Goal: Information Seeking & Learning: Find specific fact

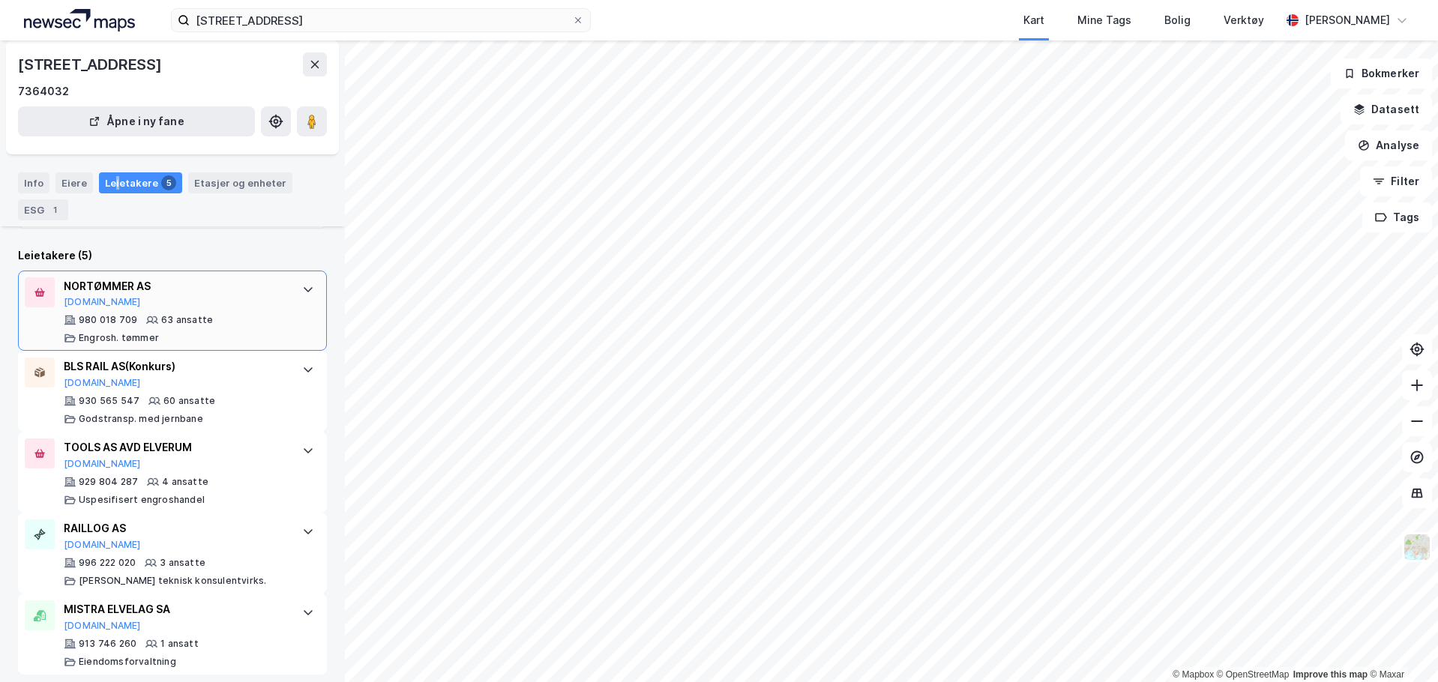
scroll to position [310, 0]
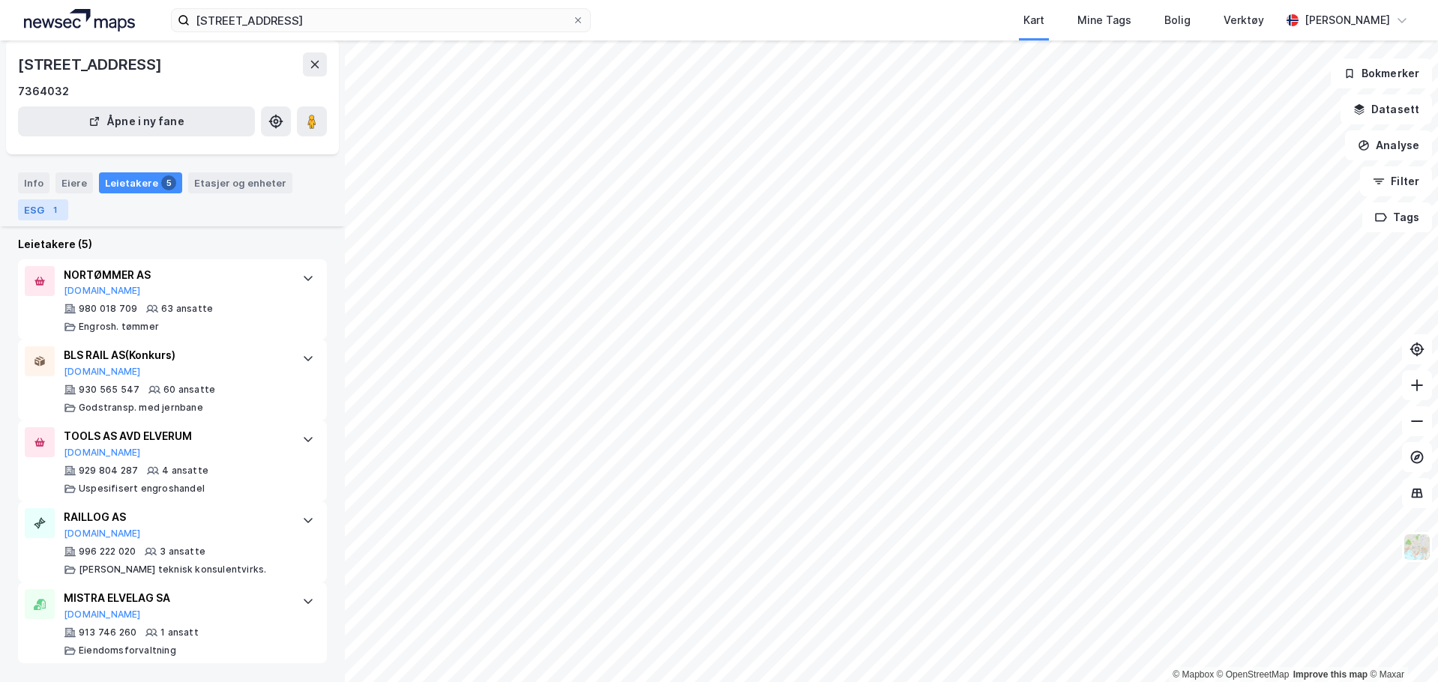
click at [52, 214] on div "1" at bounding box center [54, 209] width 15 height 15
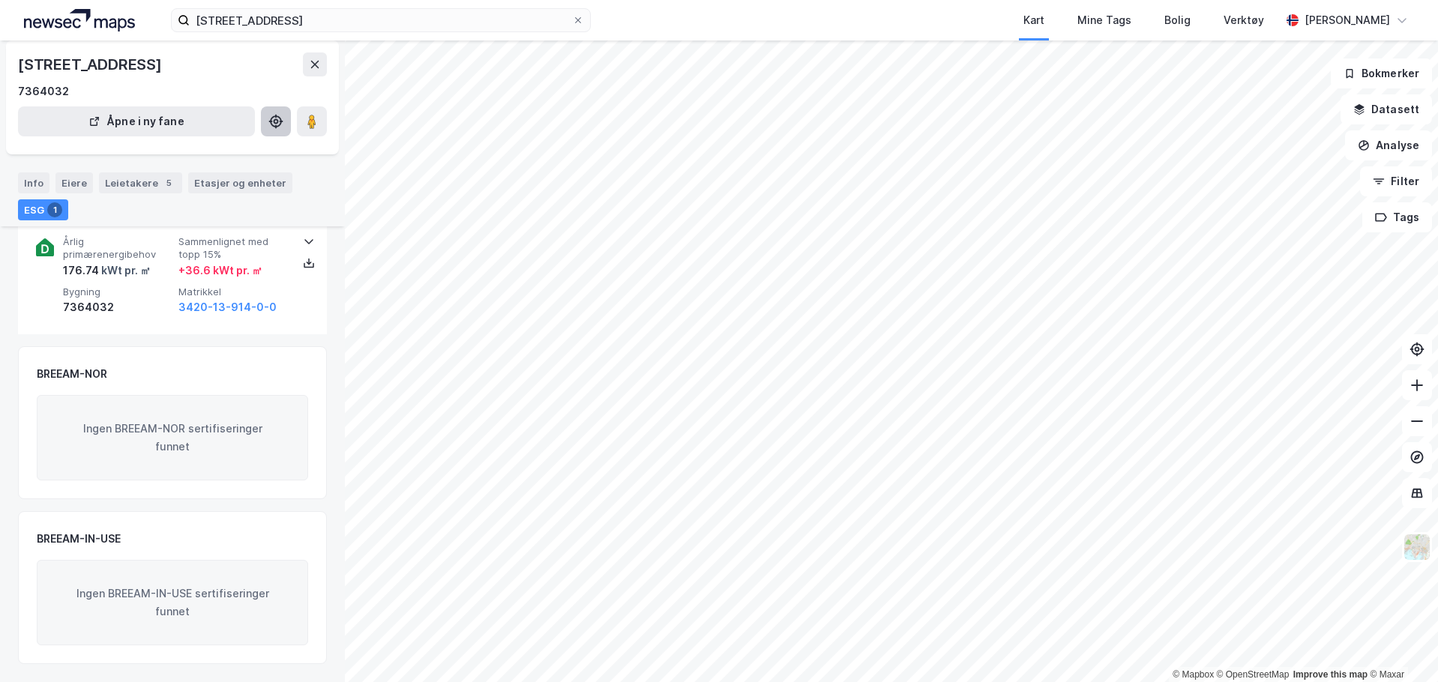
click at [265, 181] on div "Etasjer og enheter" at bounding box center [240, 182] width 92 height 13
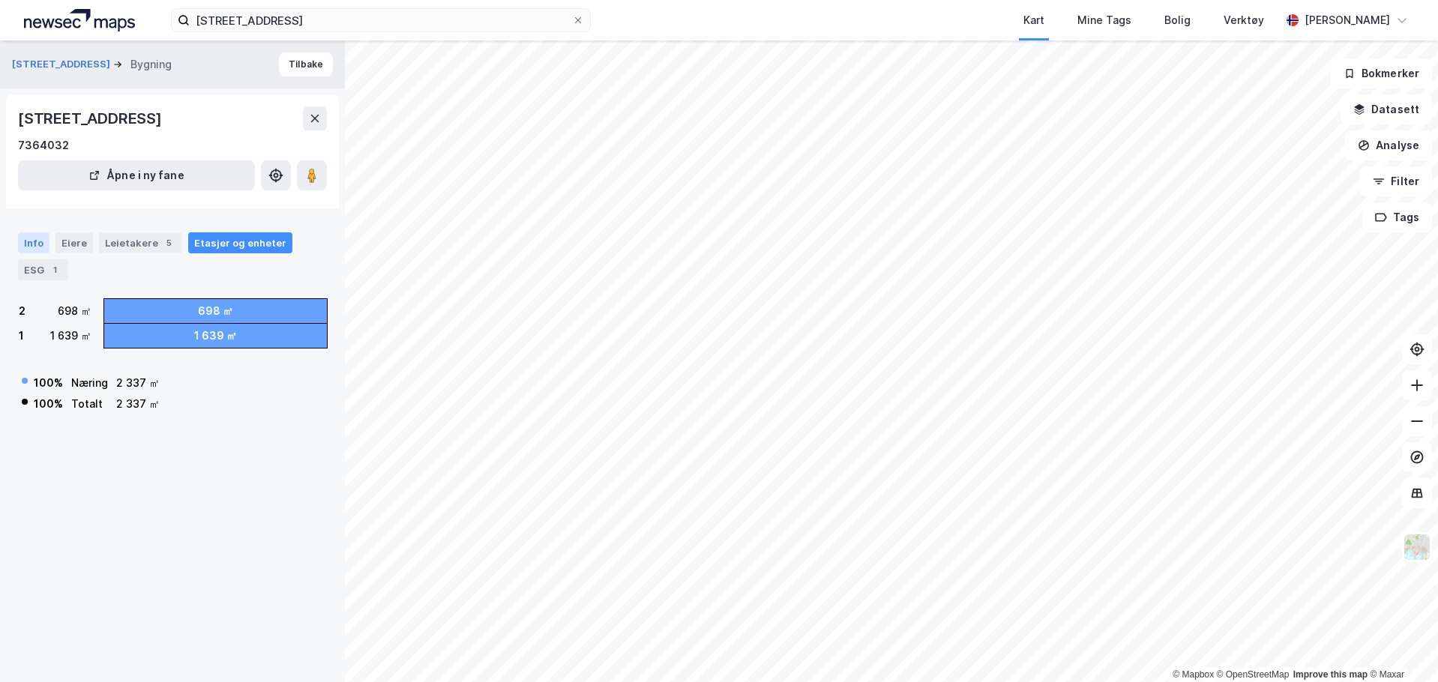
click at [24, 234] on div "Info" at bounding box center [33, 242] width 31 height 21
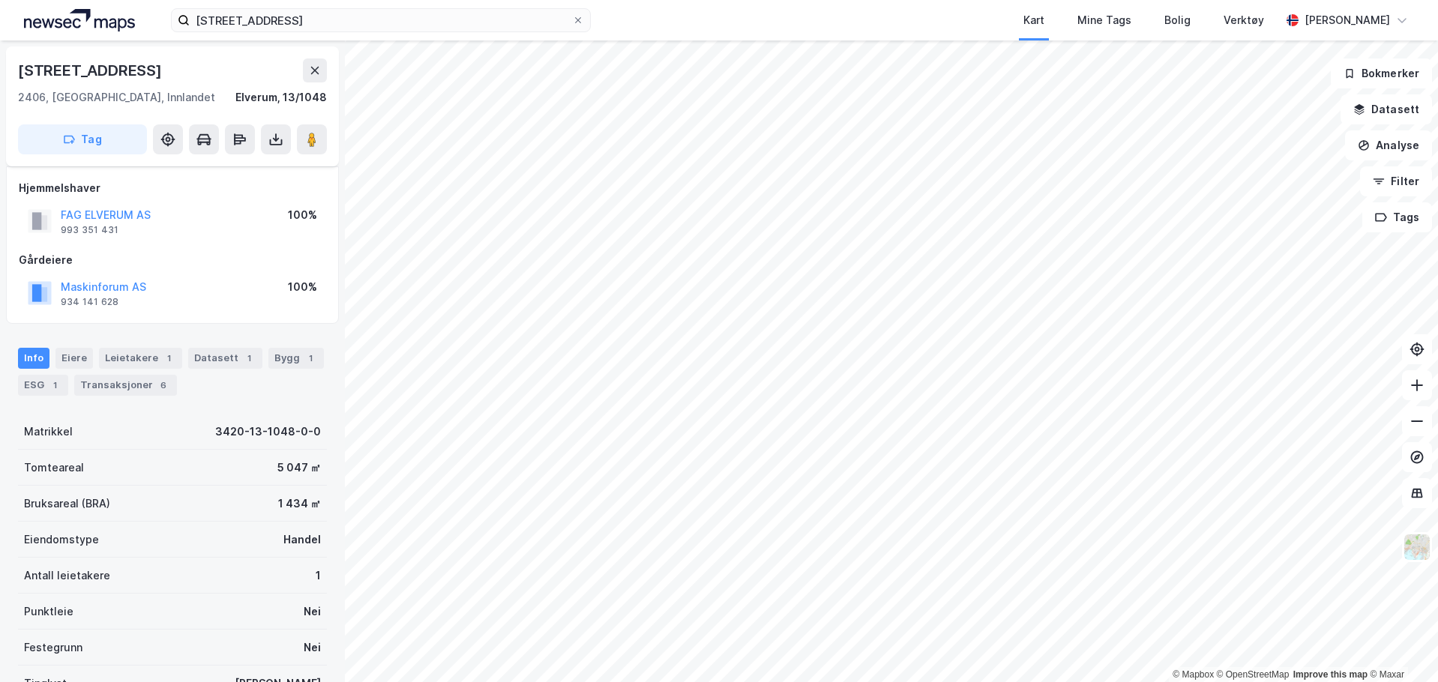
scroll to position [104, 0]
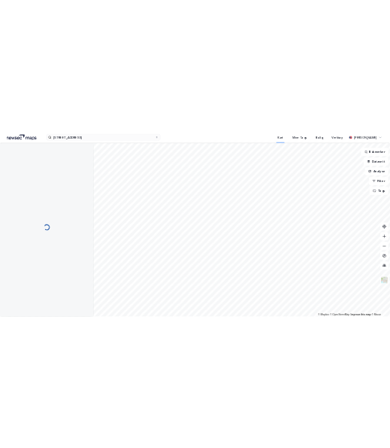
scroll to position [104, 0]
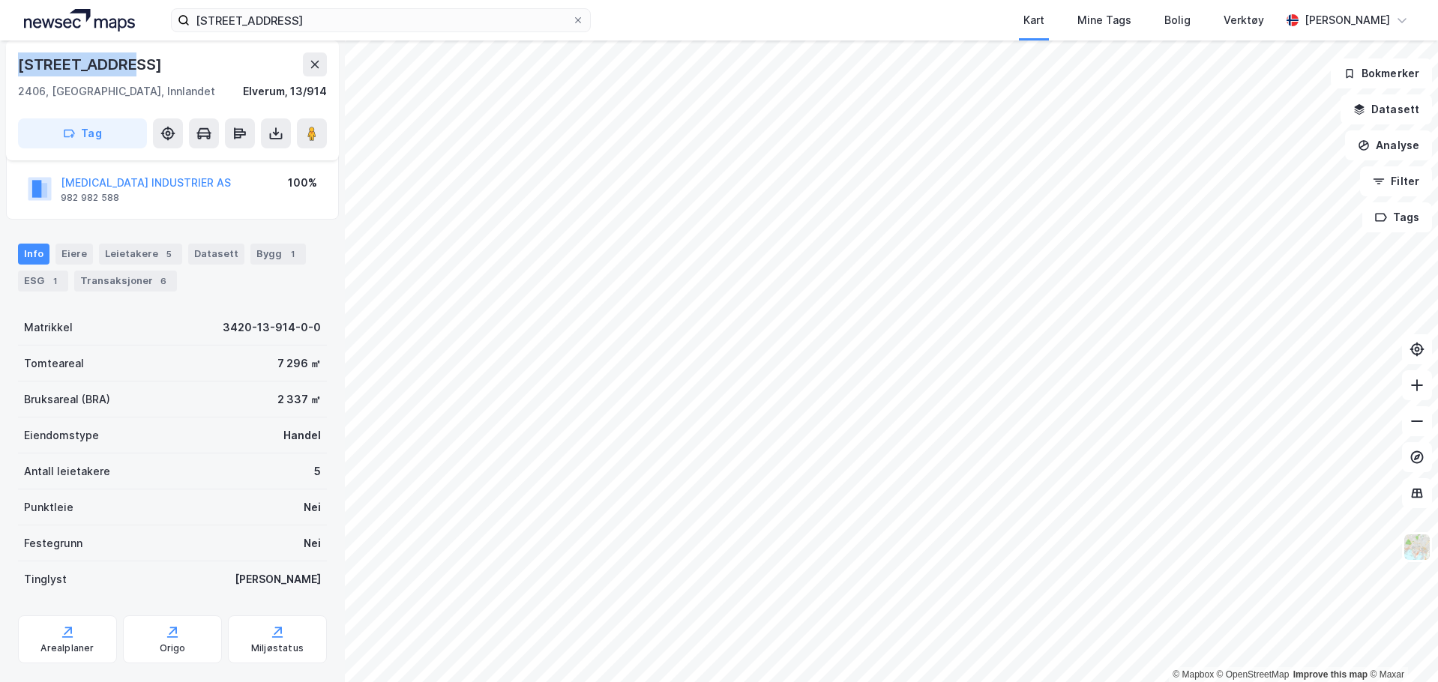
drag, startPoint x: 131, startPoint y: 64, endPoint x: 7, endPoint y: 69, distance: 124.5
click at [7, 69] on div "[STREET_ADDRESS]" at bounding box center [172, 100] width 333 height 120
copy div "[STREET_ADDRESS]"
